Goal: Information Seeking & Learning: Understand process/instructions

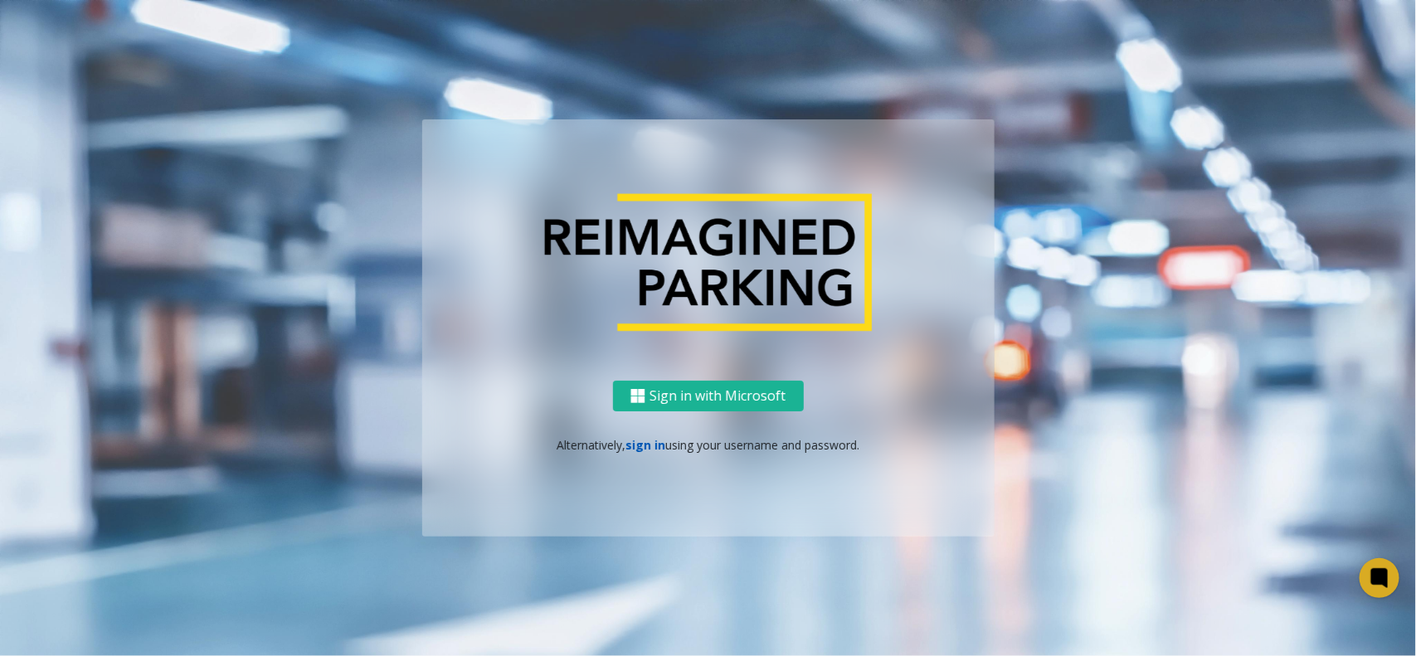
click at [647, 437] on link "sign in" at bounding box center [645, 445] width 40 height 16
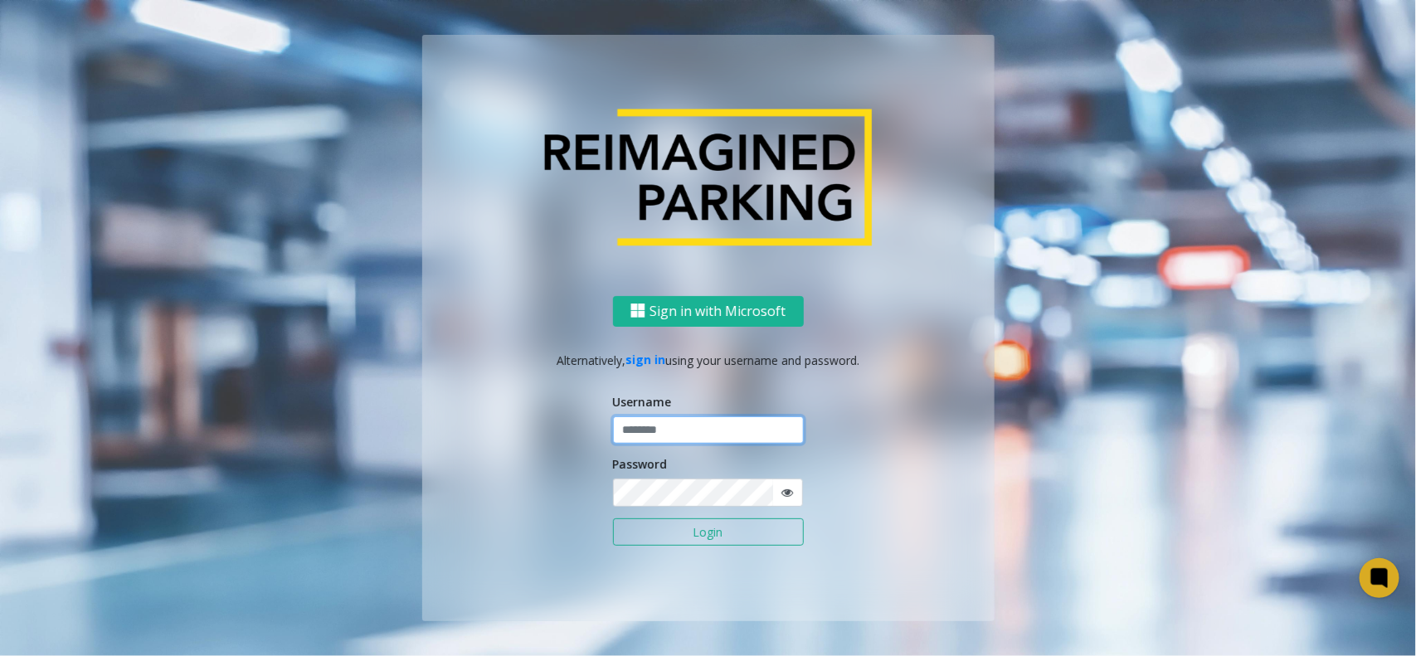
click at [673, 428] on input "text" at bounding box center [708, 430] width 191 height 28
type input "*********"
click at [613, 518] on button "Login" at bounding box center [708, 532] width 191 height 28
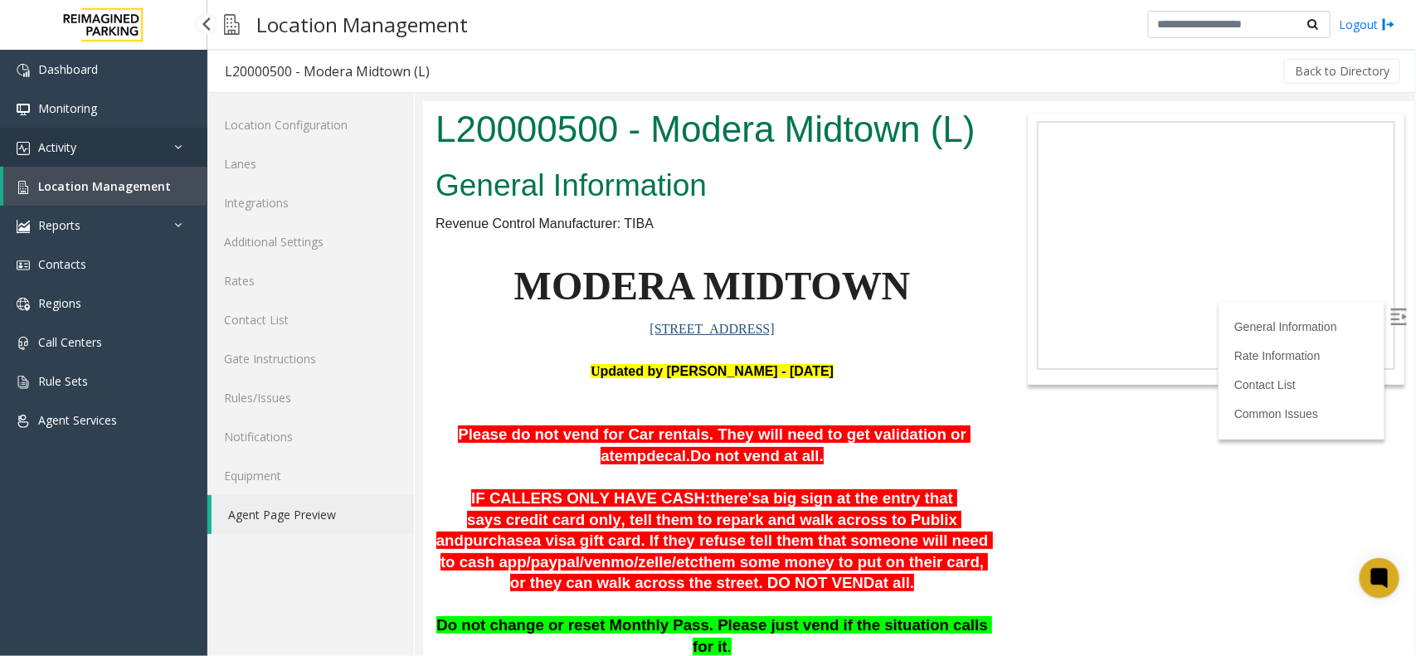
click at [123, 139] on link "Activity" at bounding box center [103, 147] width 207 height 39
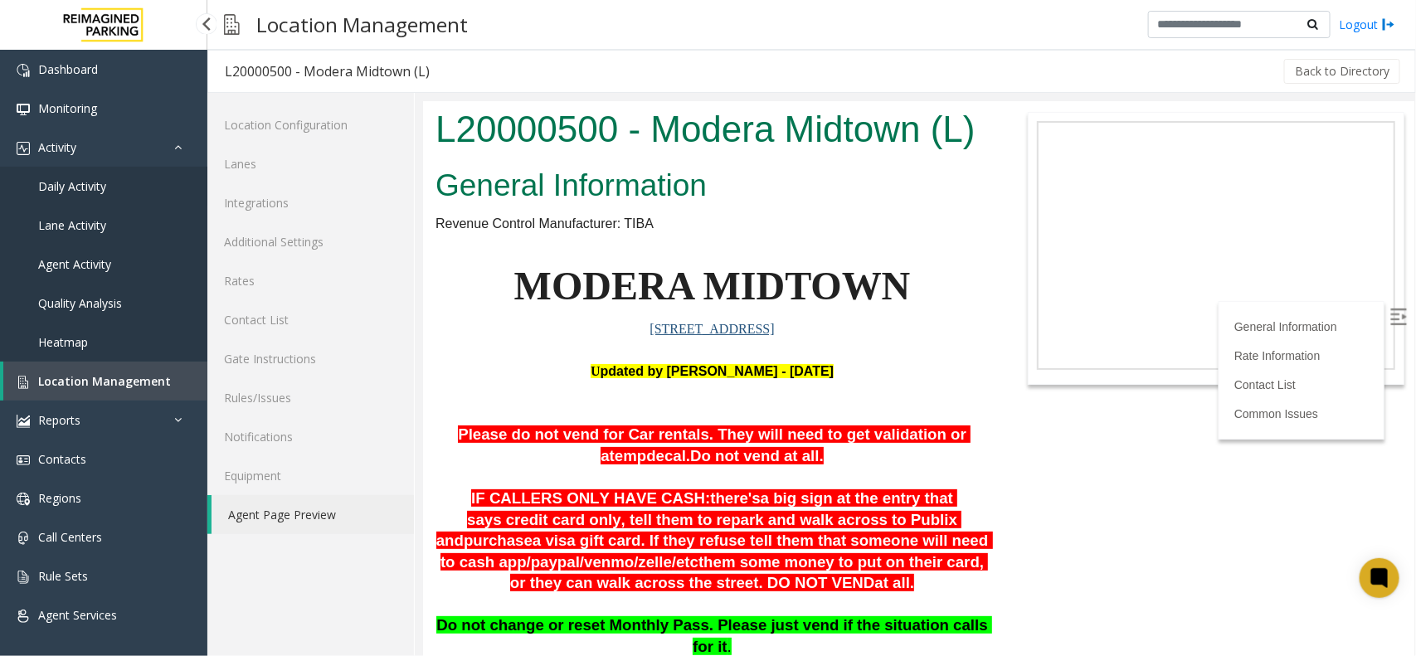
click at [113, 193] on link "Daily Activity" at bounding box center [103, 186] width 207 height 39
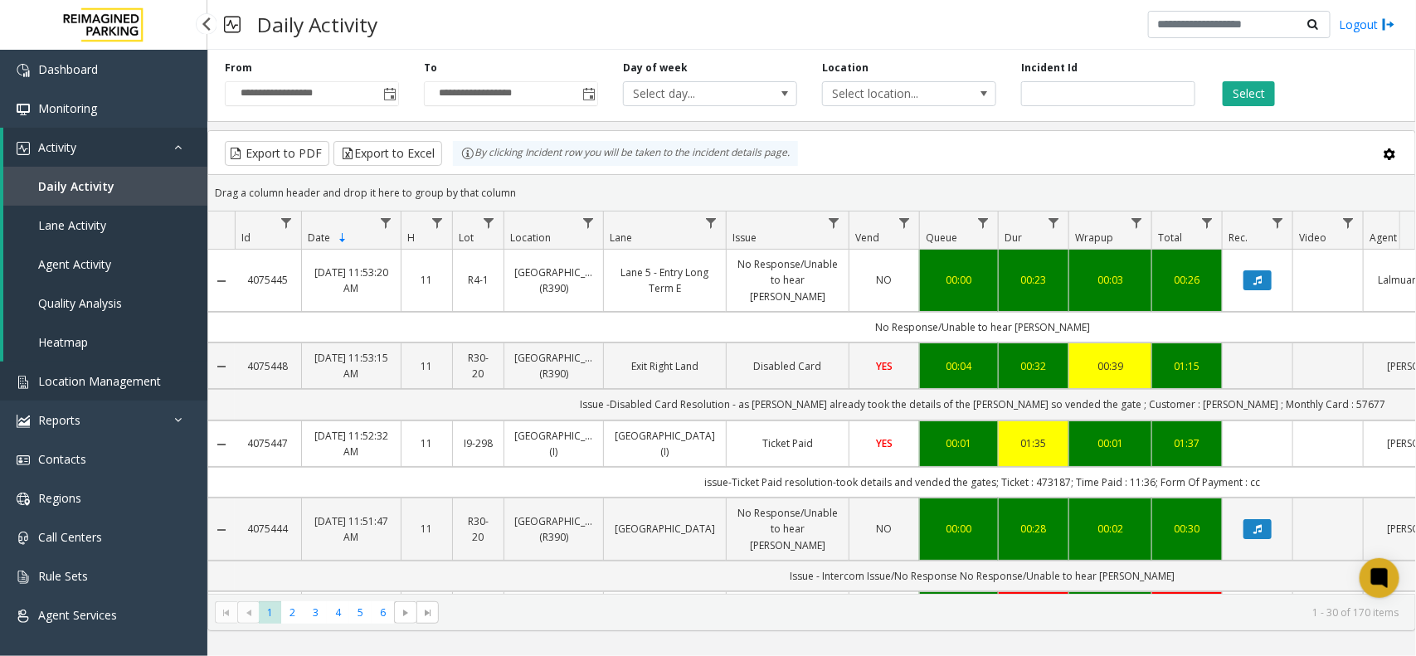
click at [146, 375] on span "Location Management" at bounding box center [99, 381] width 123 height 16
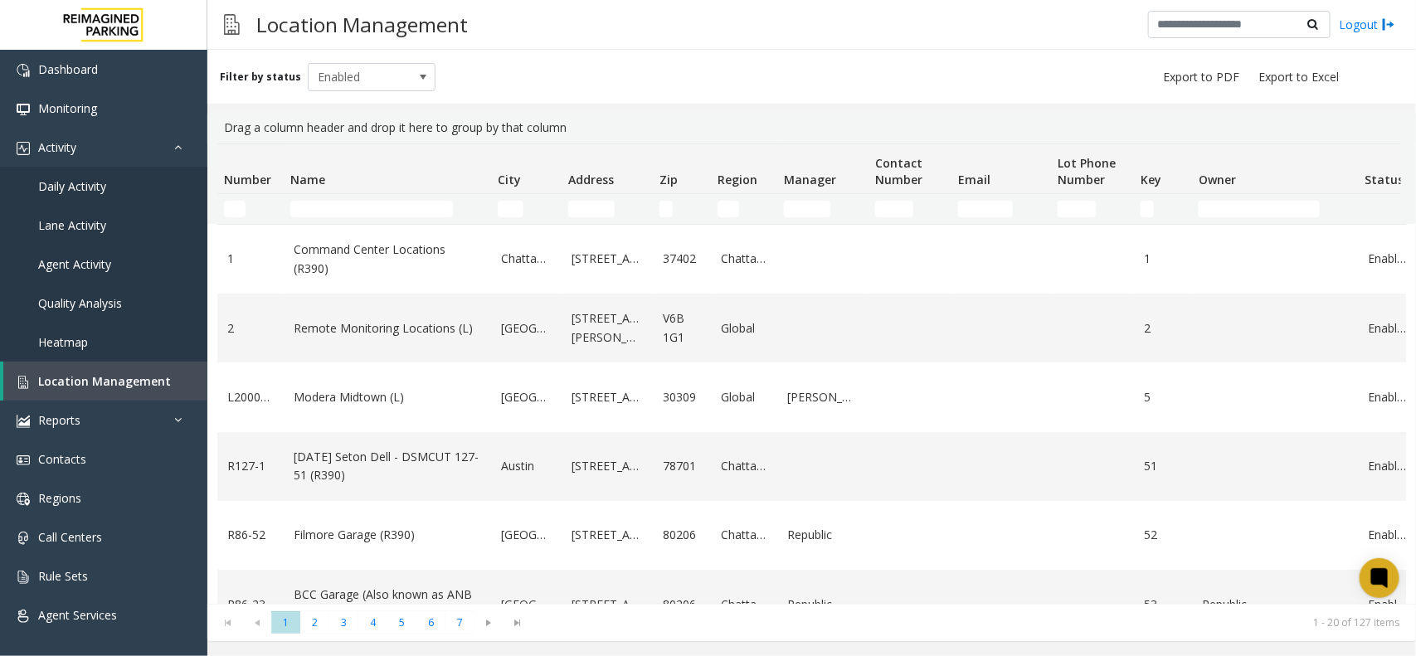
click at [362, 197] on td "Name Filter" at bounding box center [387, 209] width 207 height 30
click at [362, 202] on input "Name Filter" at bounding box center [371, 209] width 163 height 17
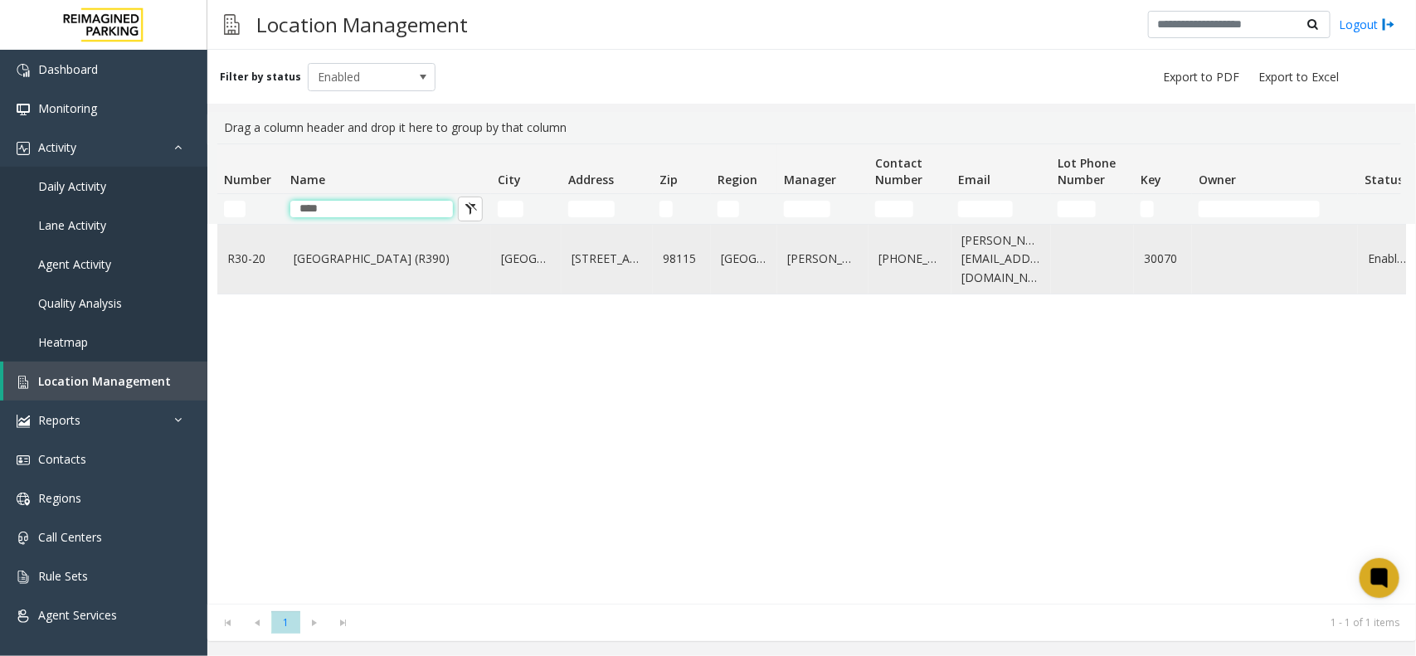
type input "****"
click at [427, 254] on link "[GEOGRAPHIC_DATA] (R390)" at bounding box center [387, 259] width 187 height 18
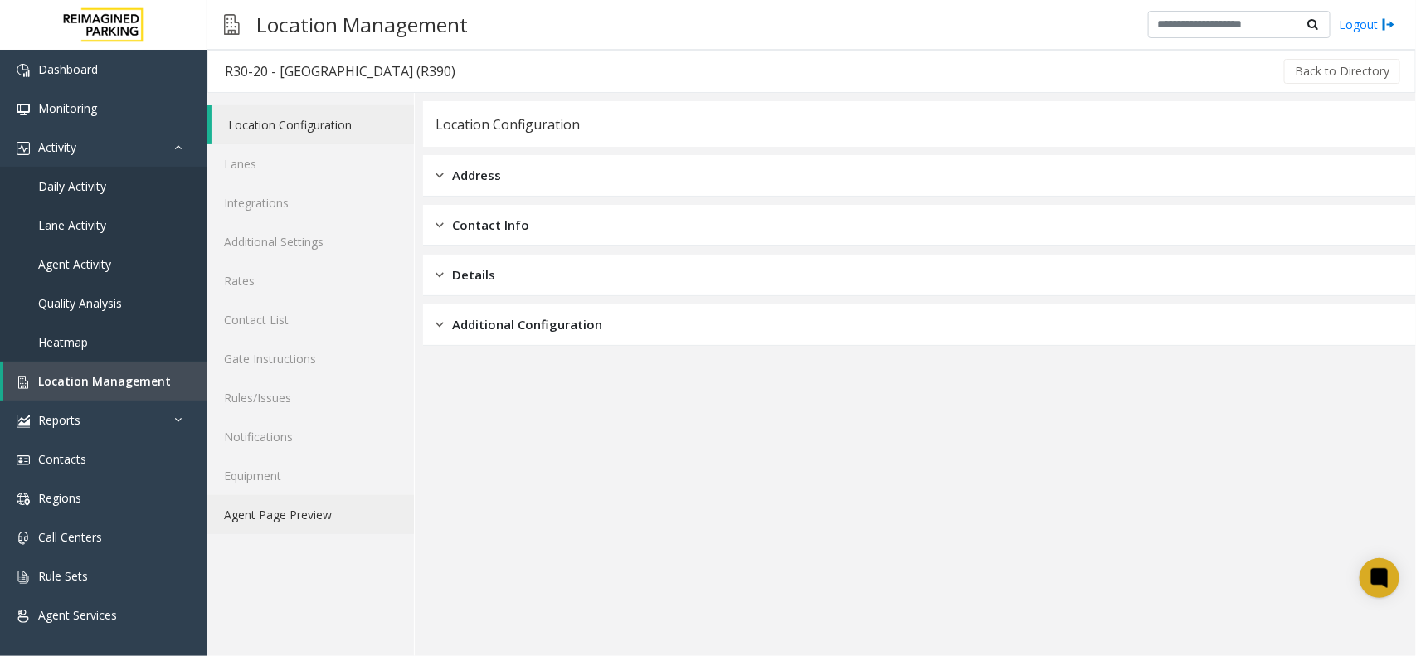
click at [333, 508] on link "Agent Page Preview" at bounding box center [310, 514] width 207 height 39
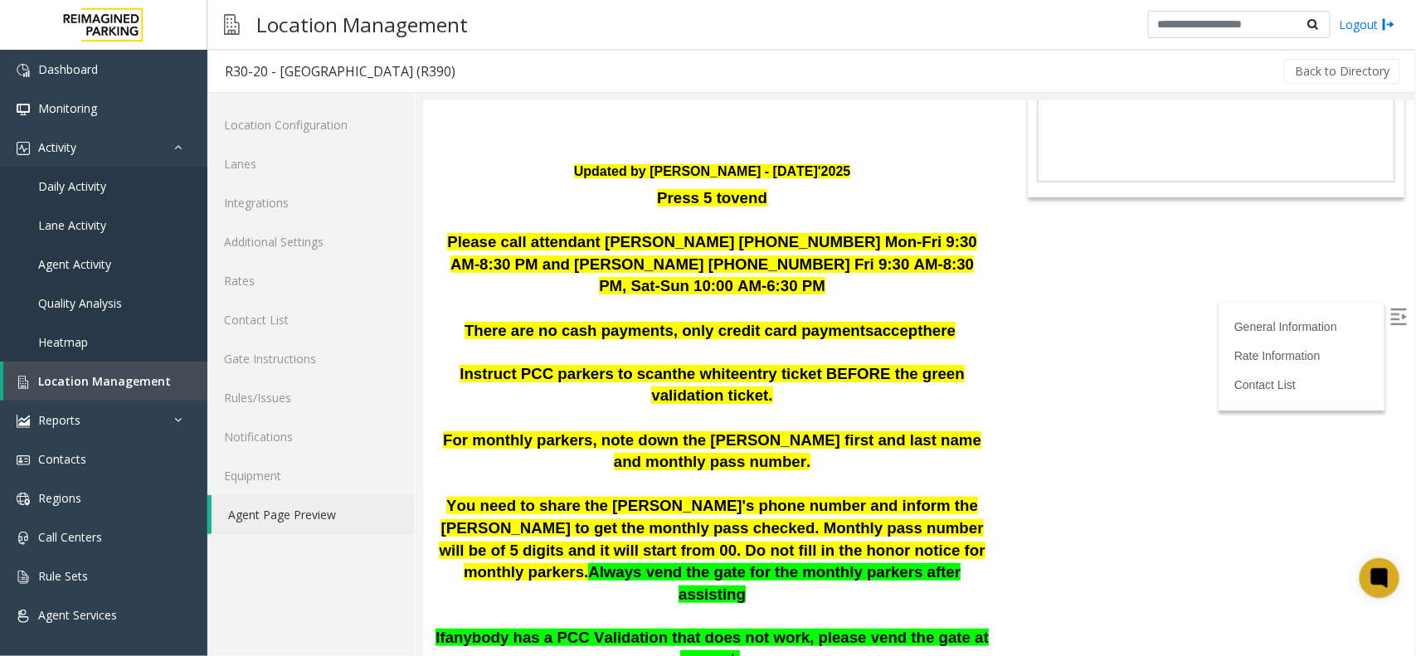
scroll to position [207, 0]
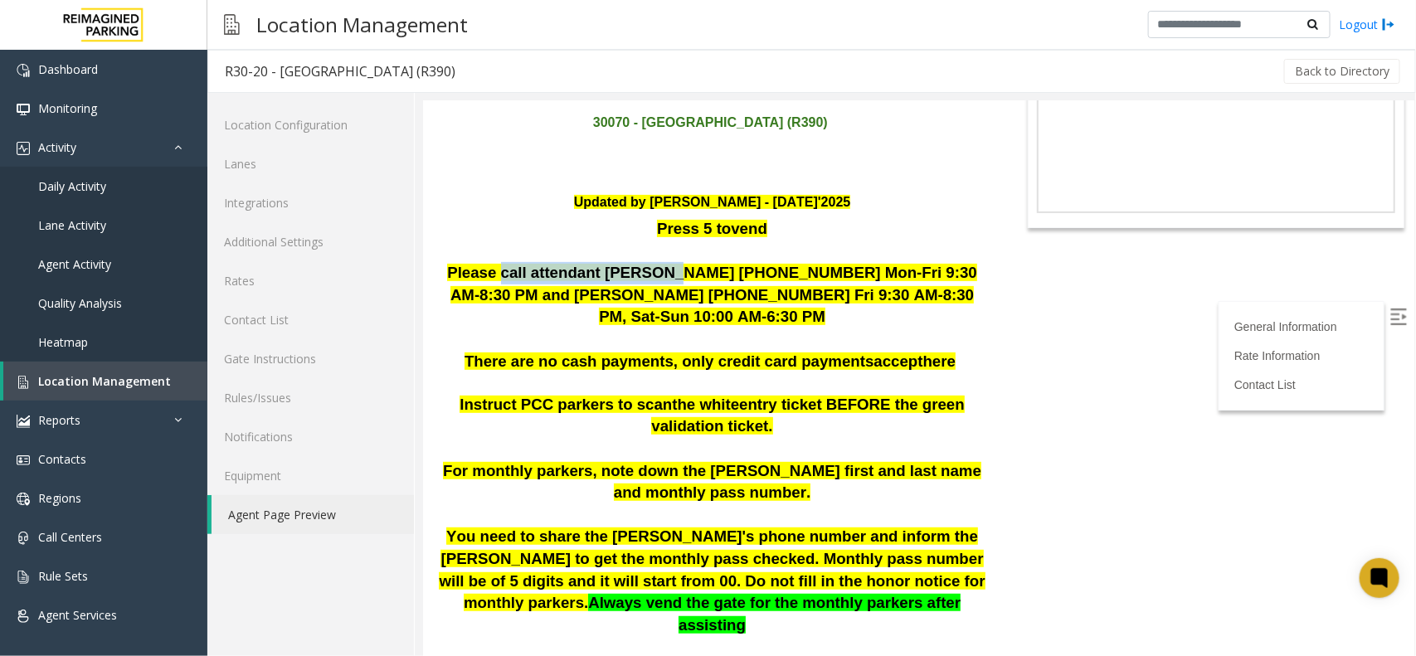
drag, startPoint x: 490, startPoint y: 276, endPoint x: 780, endPoint y: 276, distance: 289.5
click at [692, 276] on span "Please call attendant [PERSON_NAME] [PHONE_NUMBER] Mon-Fri 9:30 AM-8:30 PM and …" at bounding box center [711, 293] width 530 height 61
click at [780, 276] on span "Please call attendant [PERSON_NAME] [PHONE_NUMBER] Mon-Fri 9:30 AM-8:30 PM and …" at bounding box center [711, 293] width 530 height 61
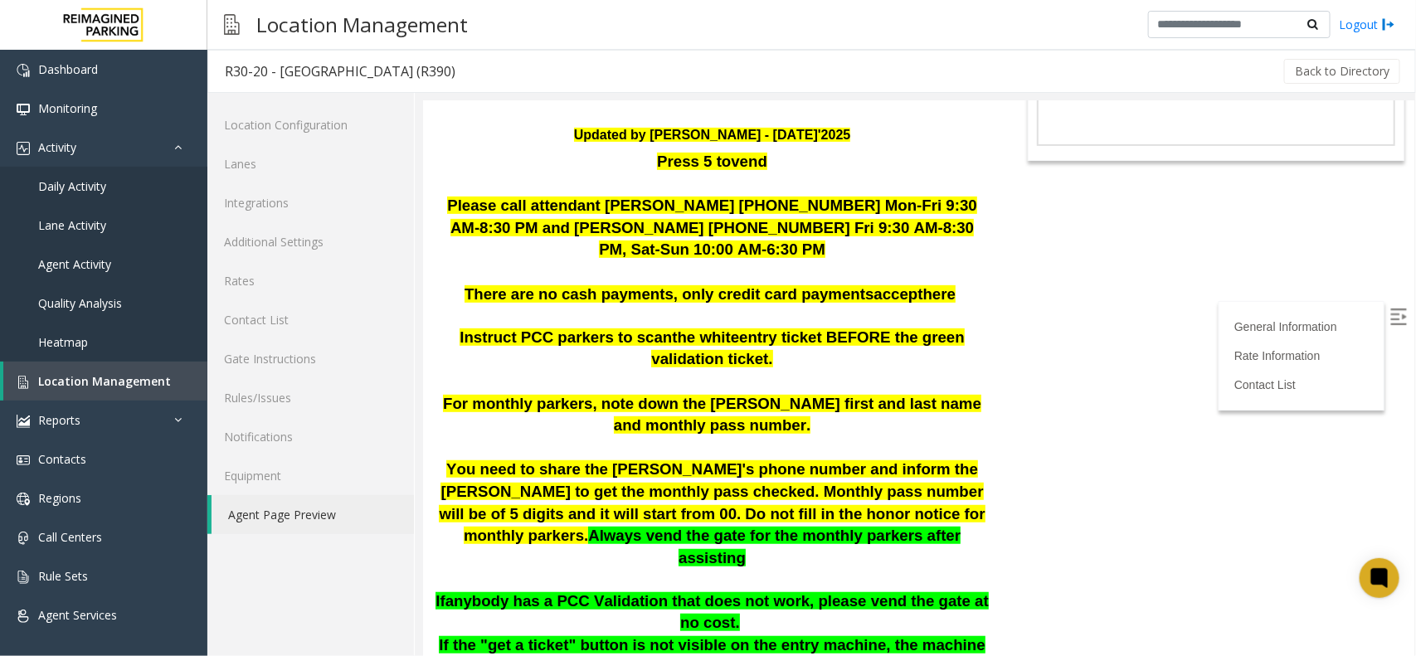
scroll to position [311, 0]
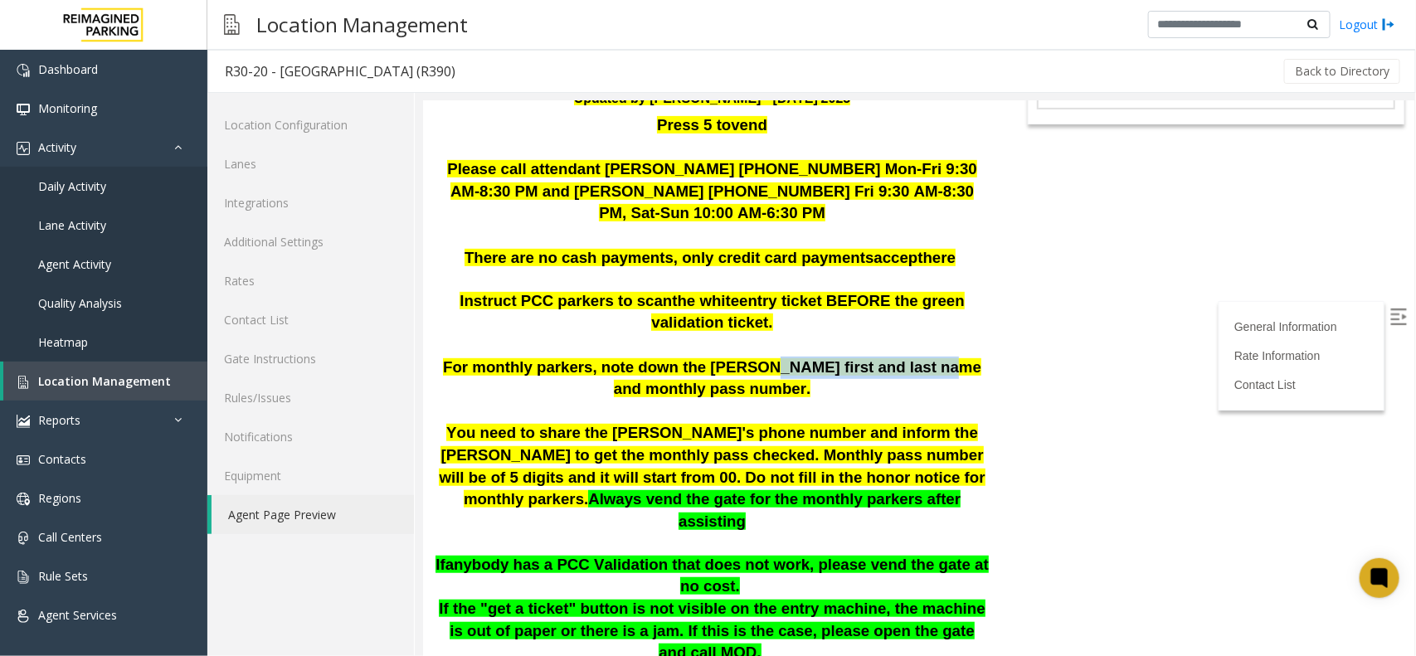
drag, startPoint x: 723, startPoint y: 360, endPoint x: 876, endPoint y: 360, distance: 152.6
click at [876, 360] on span "For monthly parkers, note down the [PERSON_NAME] first and last name and monthl…" at bounding box center [711, 377] width 538 height 40
click at [972, 360] on p "For monthly parkers, note down the [PERSON_NAME] first and last name and monthl…" at bounding box center [711, 378] width 553 height 44
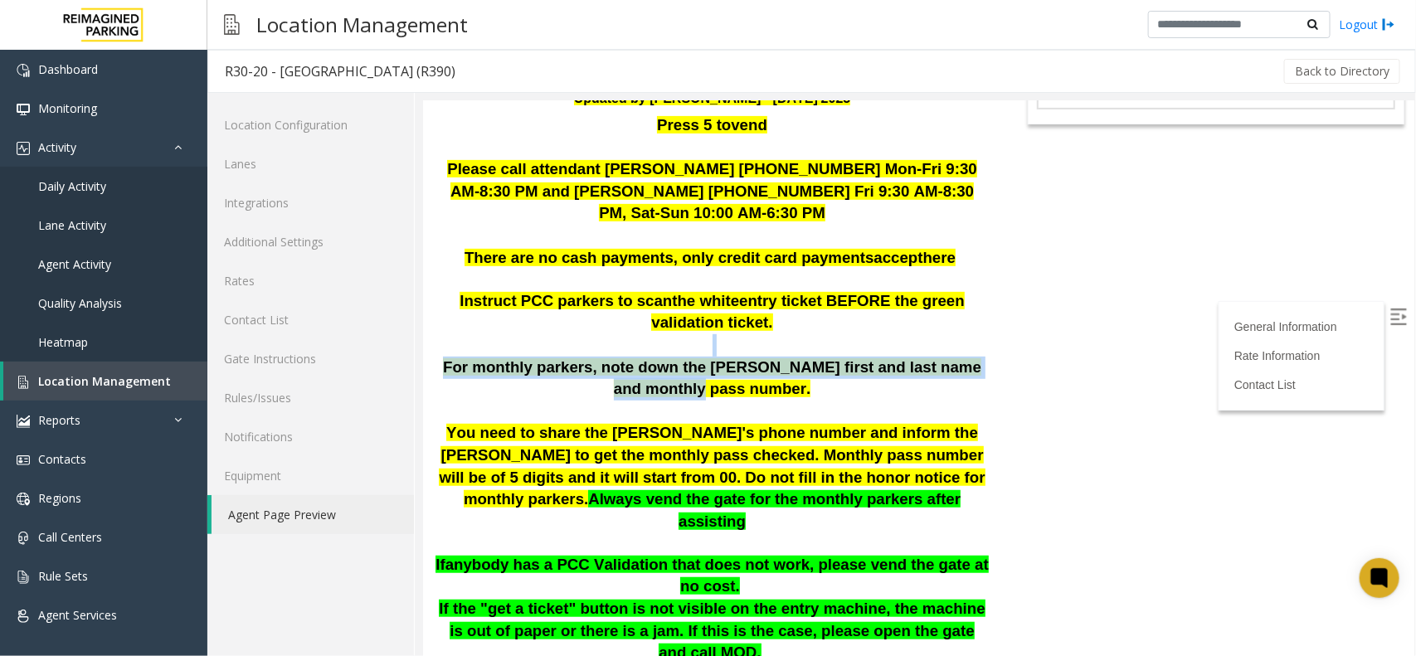
drag, startPoint x: 974, startPoint y: 360, endPoint x: 849, endPoint y: 347, distance: 125.1
click at [849, 347] on div "Instruct PCC parkers to scan the white entry ticket BEFORE the green validation…" at bounding box center [711, 421] width 553 height 264
click at [800, 368] on span "For monthly parkers, note down the [PERSON_NAME] first and last name and monthl…" at bounding box center [711, 377] width 538 height 40
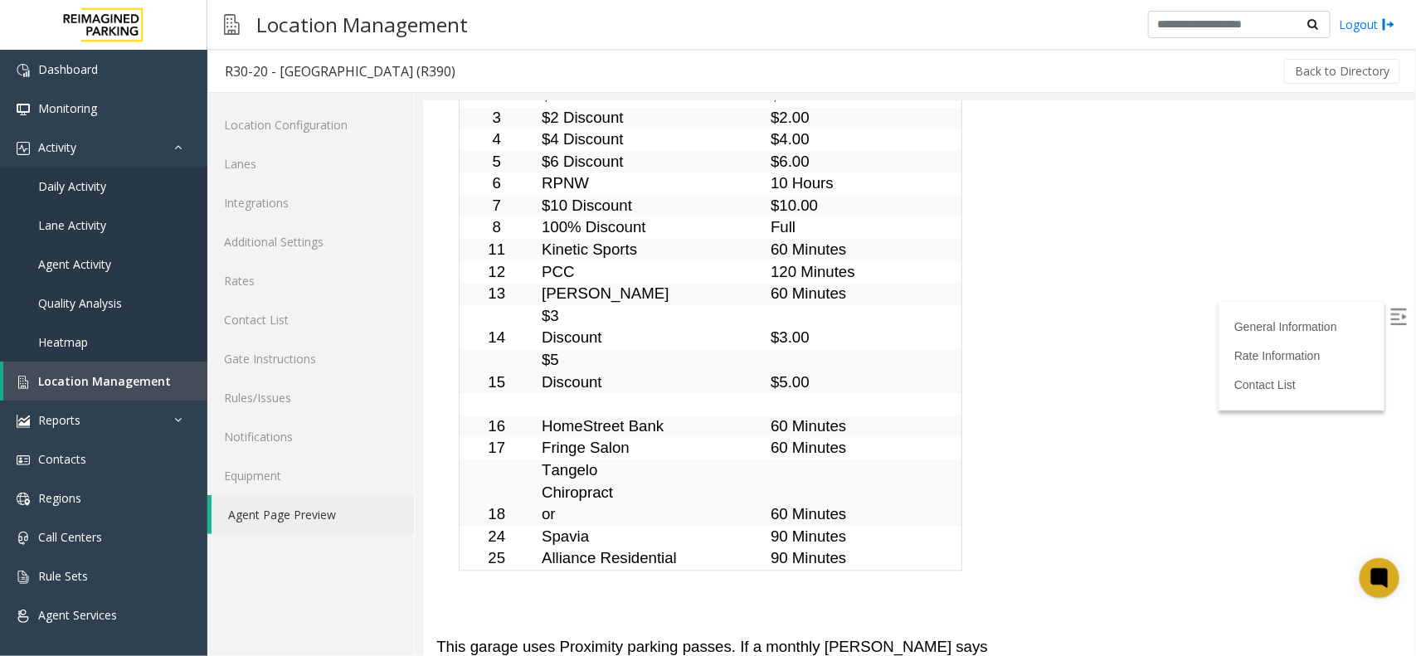
scroll to position [4318, 0]
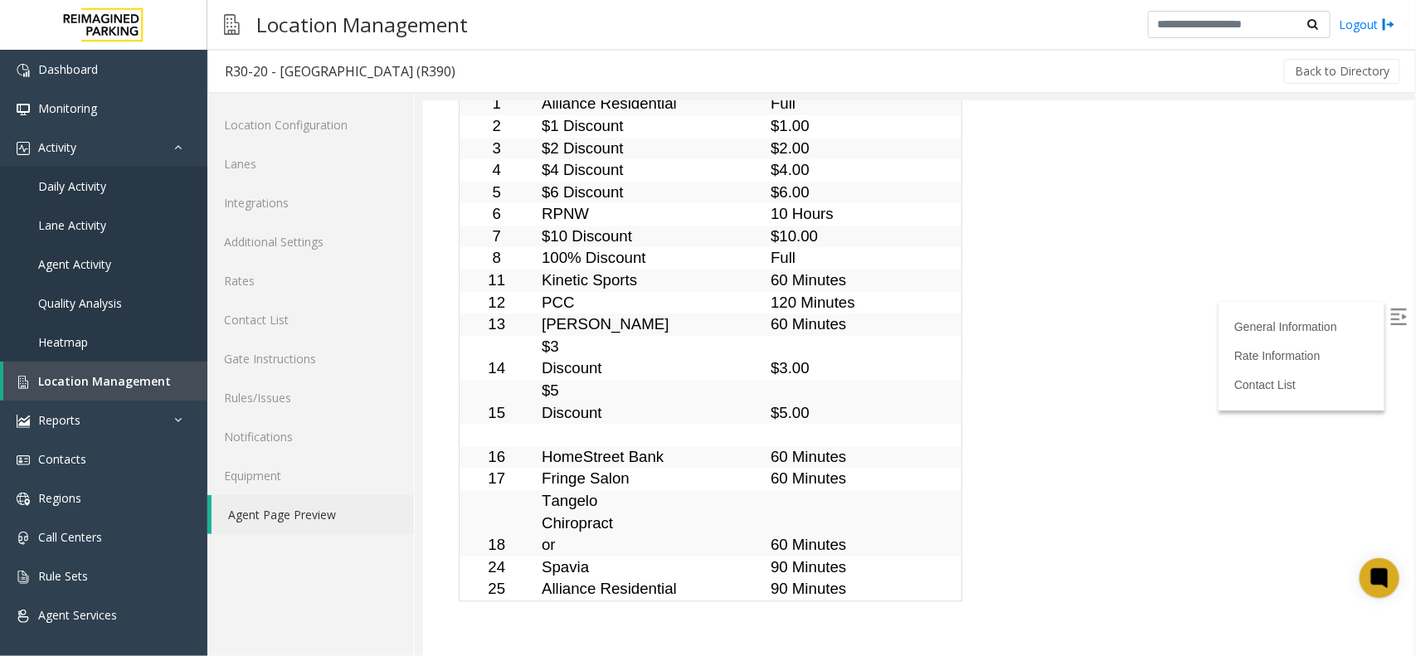
click at [1387, 308] on label at bounding box center [1399, 318] width 25 height 25
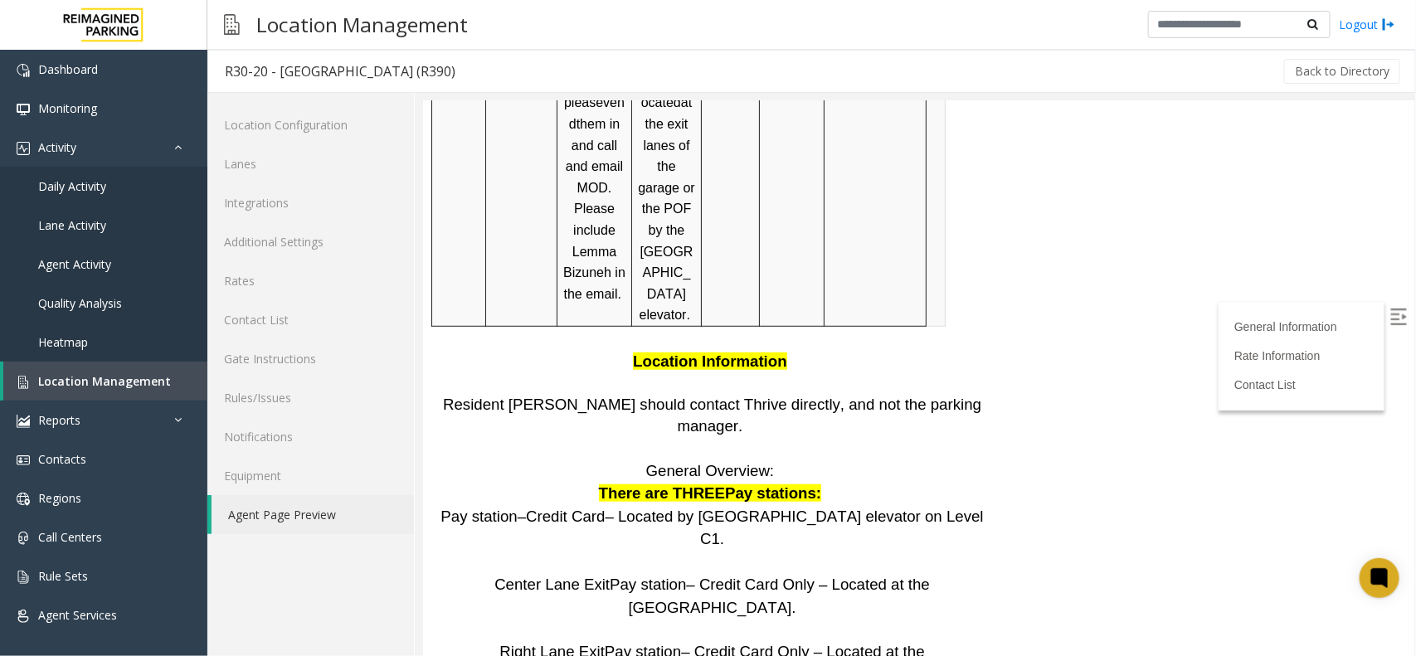
scroll to position [3281, 0]
drag, startPoint x: 537, startPoint y: 445, endPoint x: 682, endPoint y: 437, distance: 145.3
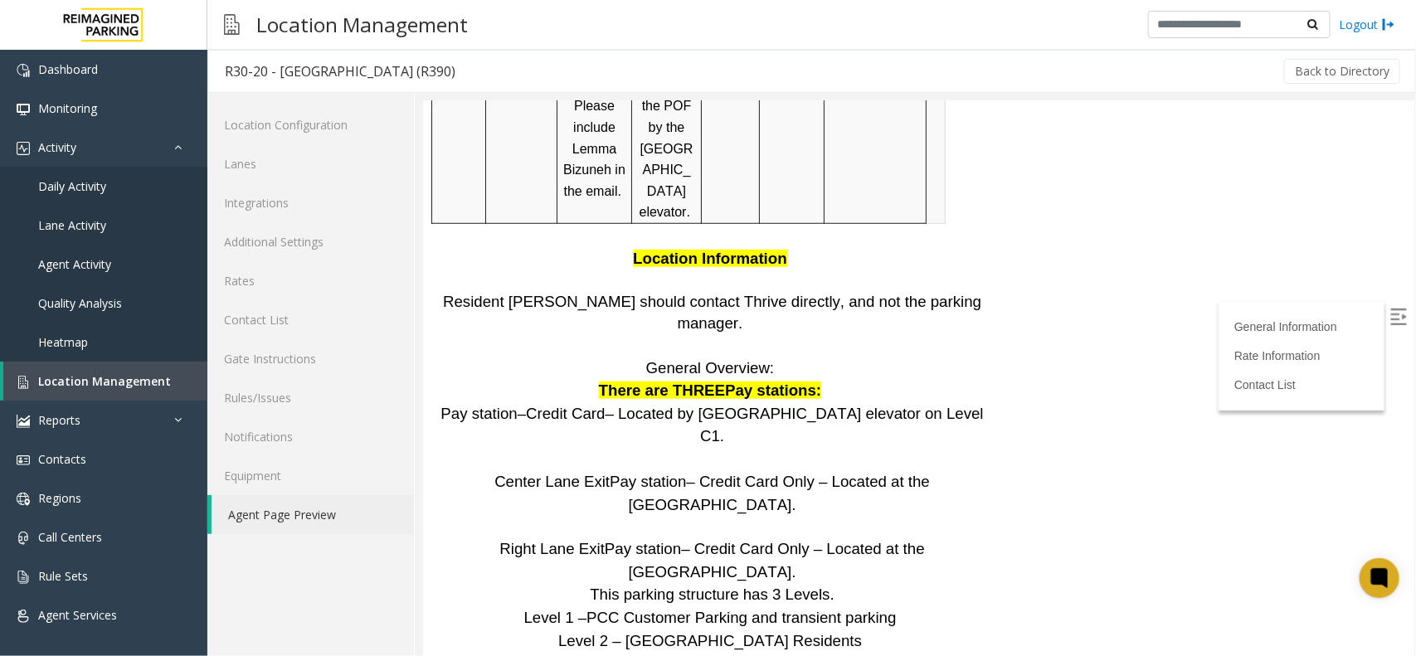
drag, startPoint x: 867, startPoint y: 509, endPoint x: 735, endPoint y: 511, distance: 131.9
drag, startPoint x: 771, startPoint y: 500, endPoint x: 893, endPoint y: 500, distance: 122.8
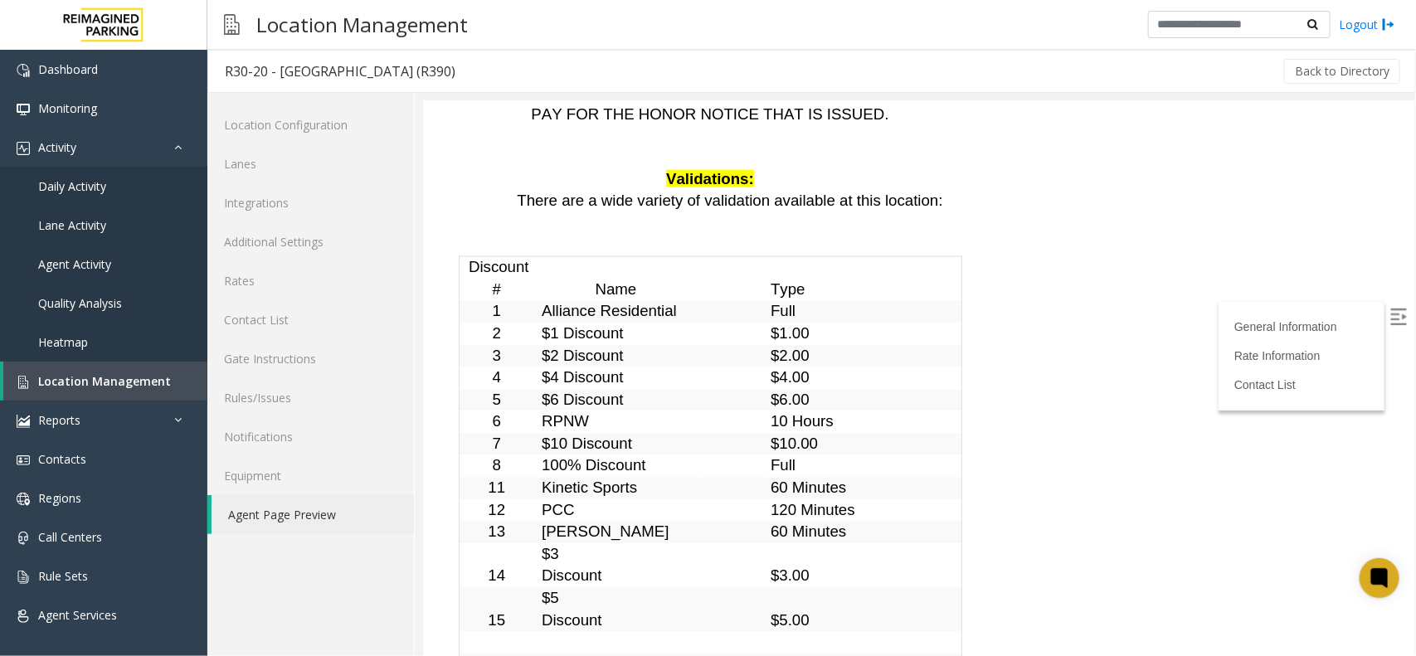
scroll to position [4422, 0]
